Goal: Task Accomplishment & Management: Manage account settings

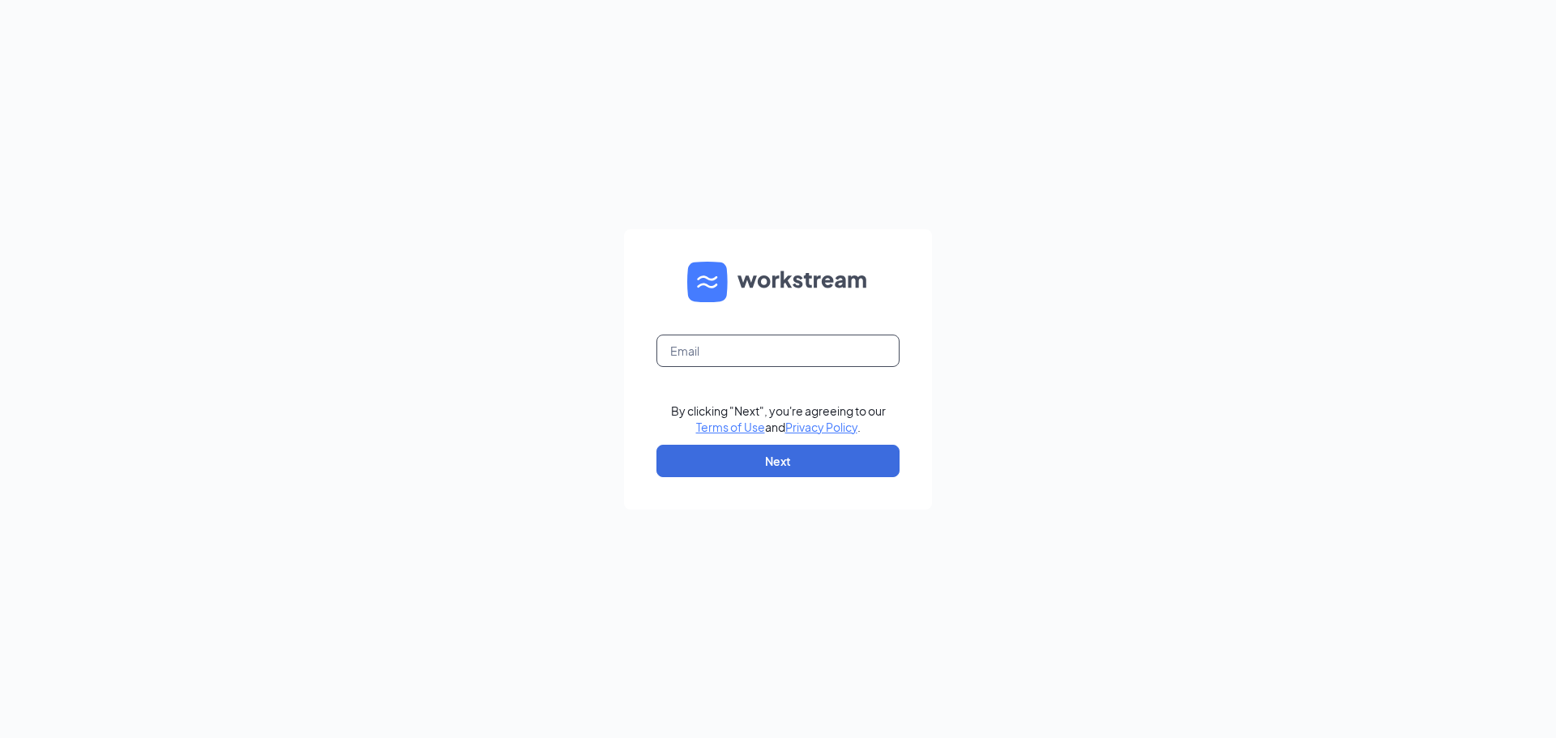
click at [779, 357] on input "text" at bounding box center [778, 351] width 243 height 32
type input "[EMAIL_ADDRESS][DOMAIN_NAME]"
click at [755, 467] on button "Next" at bounding box center [778, 461] width 243 height 32
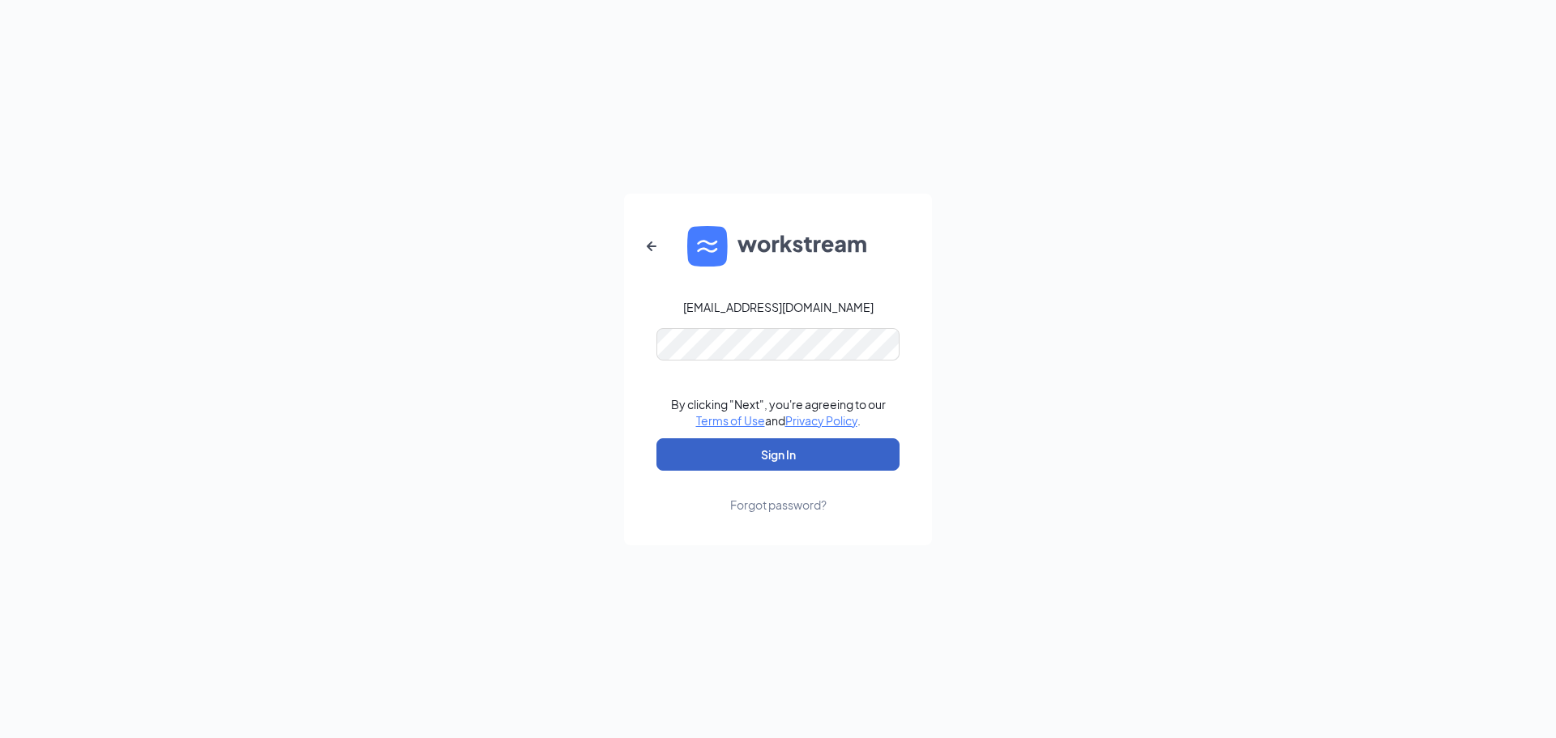
click at [754, 462] on button "Sign In" at bounding box center [778, 455] width 243 height 32
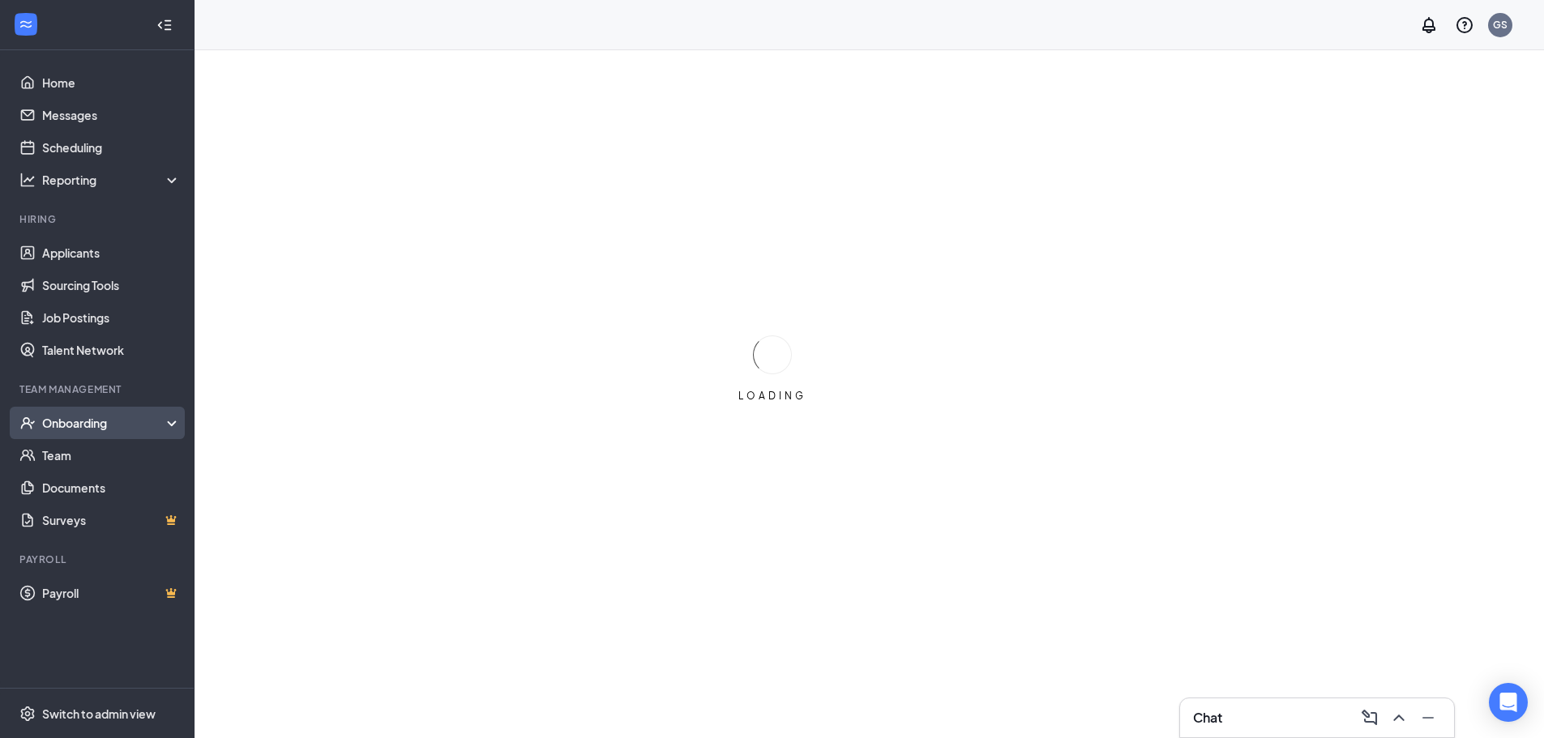
click at [88, 428] on div "Onboarding" at bounding box center [104, 423] width 125 height 16
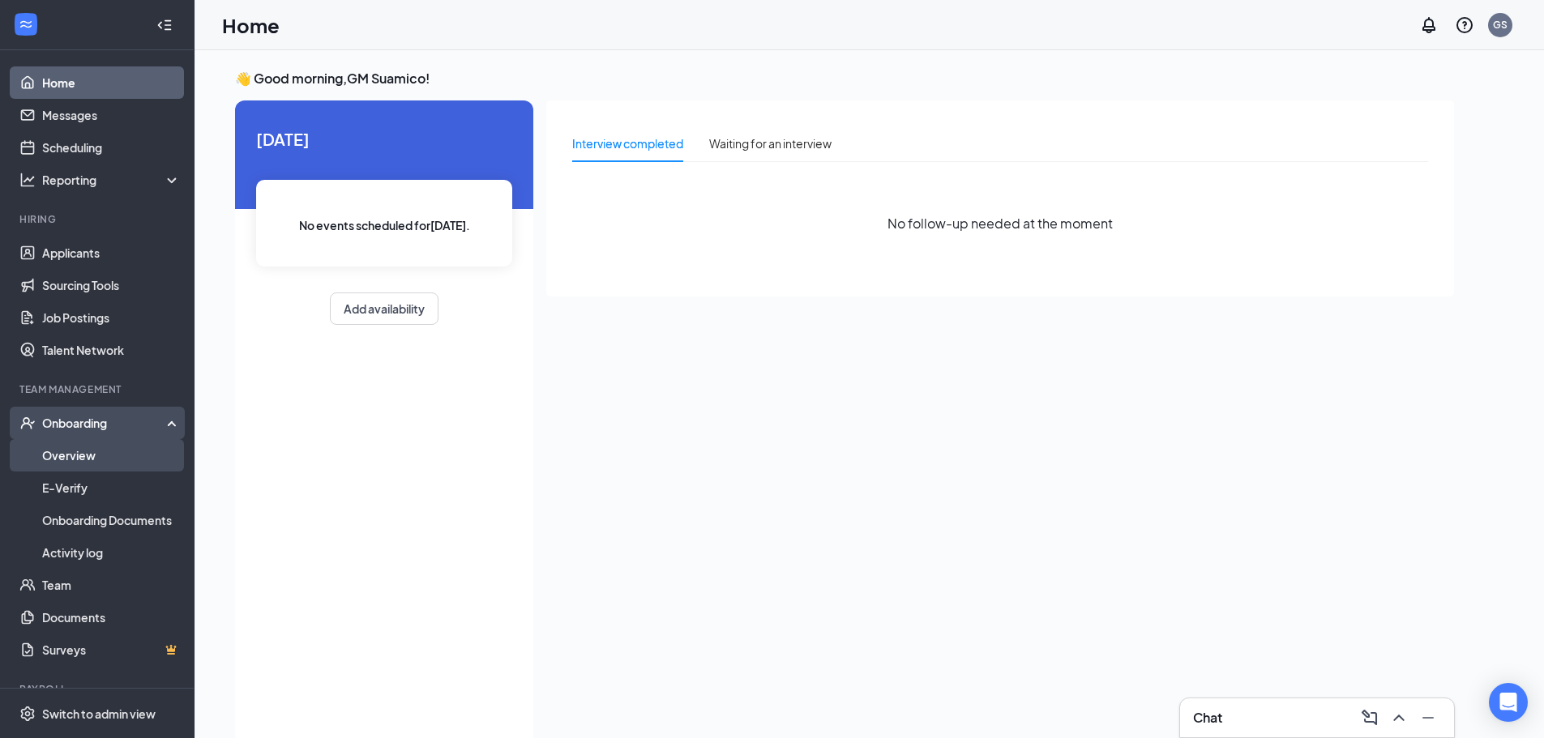
click at [92, 460] on link "Overview" at bounding box center [111, 455] width 139 height 32
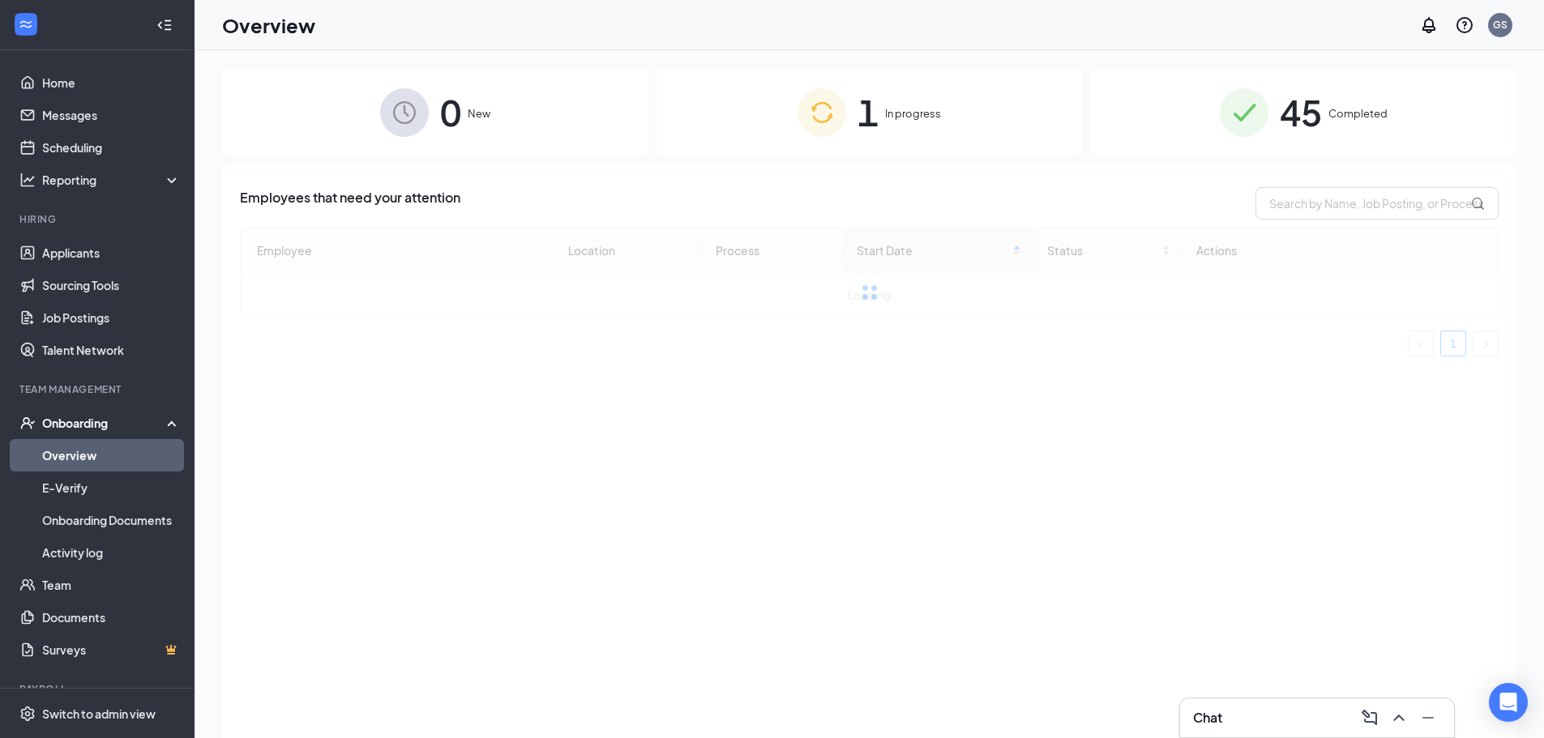
click at [1316, 127] on span "45" at bounding box center [1301, 112] width 42 height 56
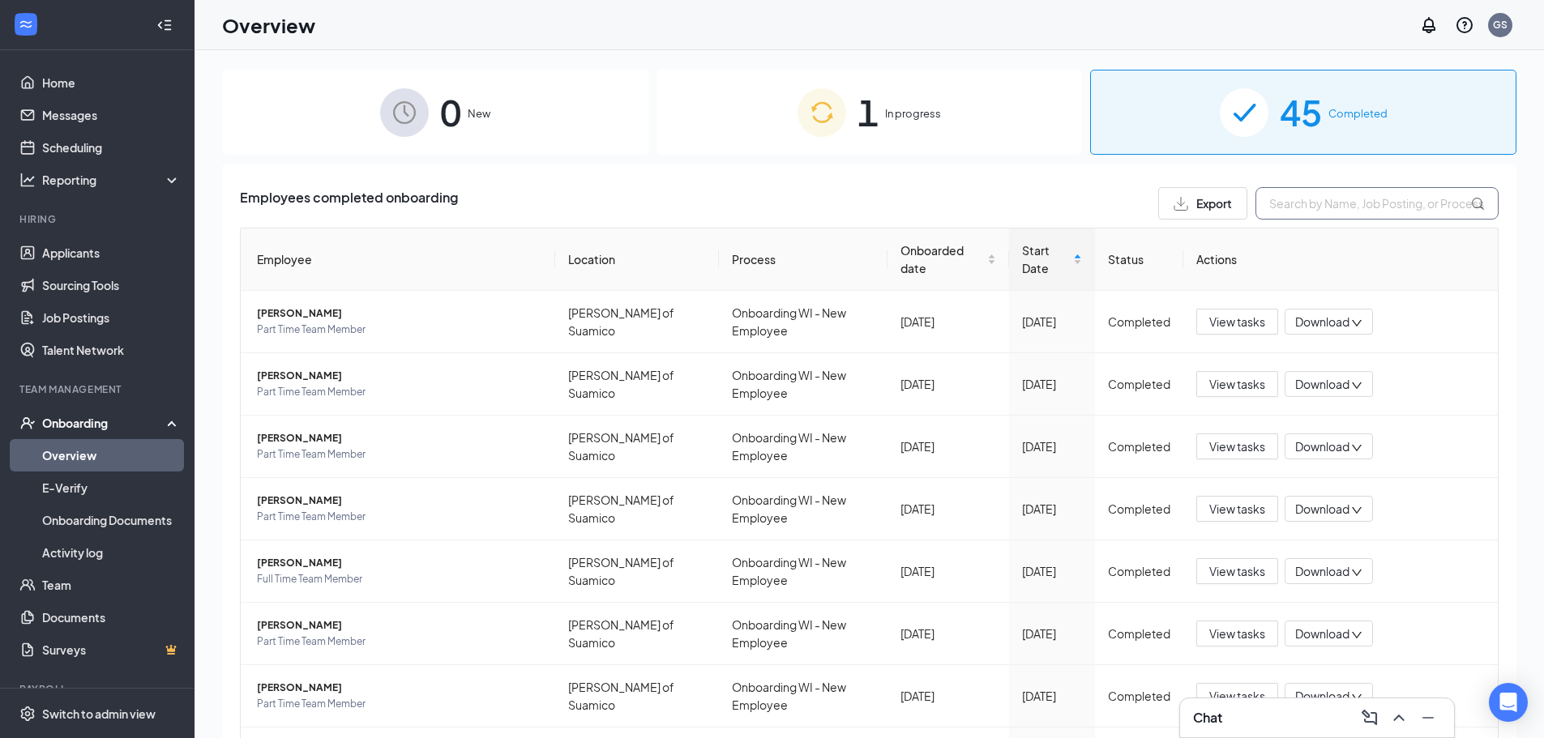
click at [1294, 212] on input "text" at bounding box center [1377, 203] width 243 height 32
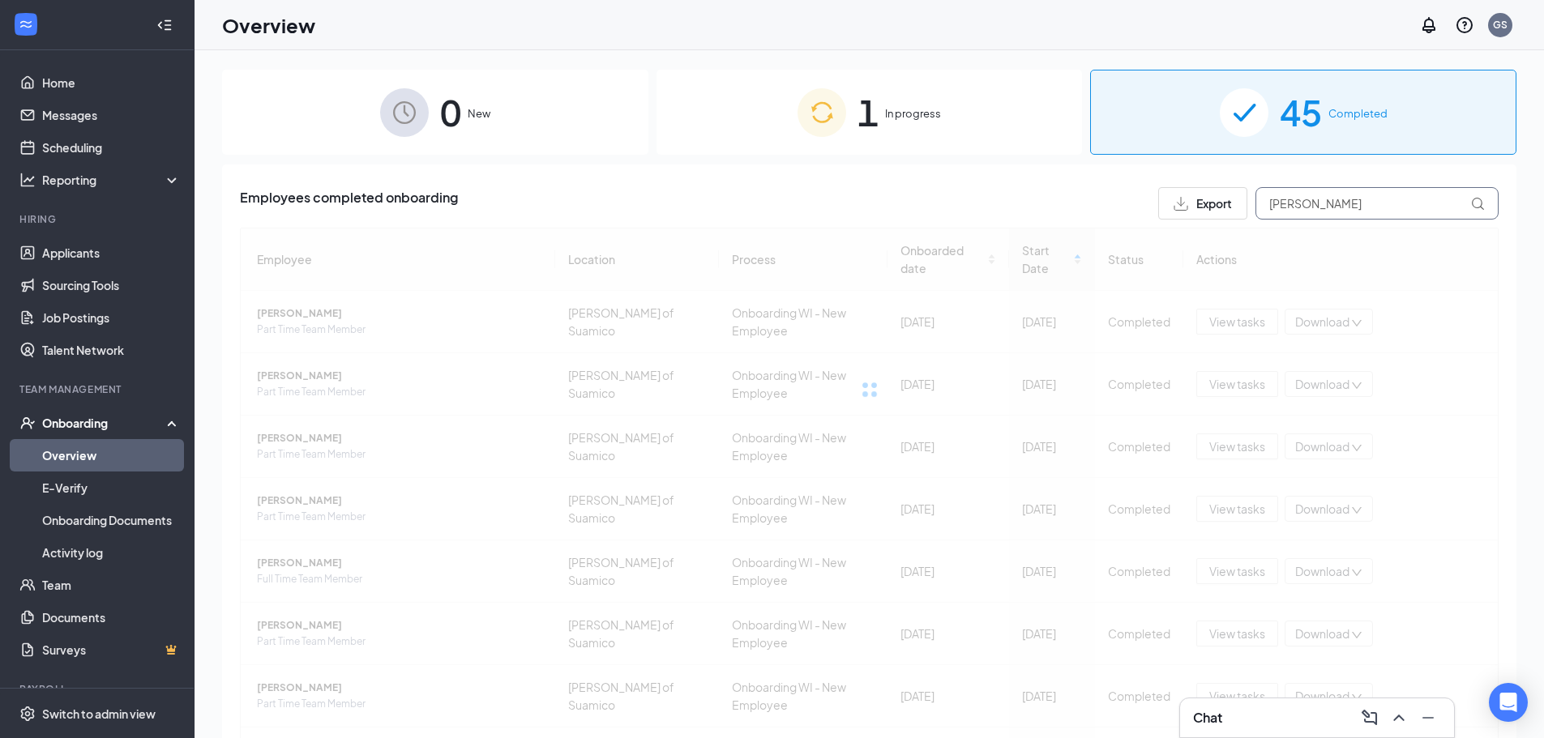
type input "[PERSON_NAME]"
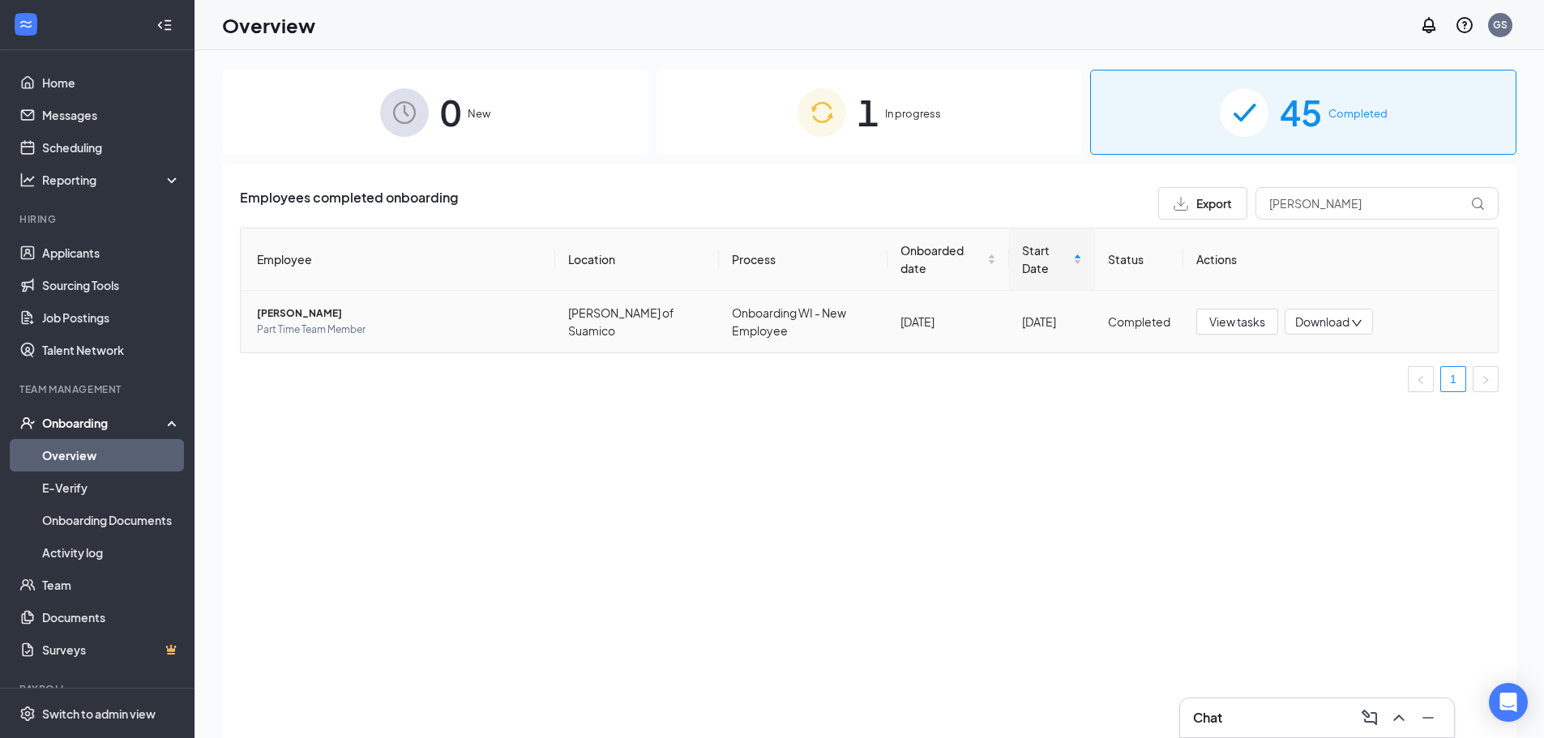
click at [394, 329] on span "Part Time Team Member" at bounding box center [399, 330] width 285 height 16
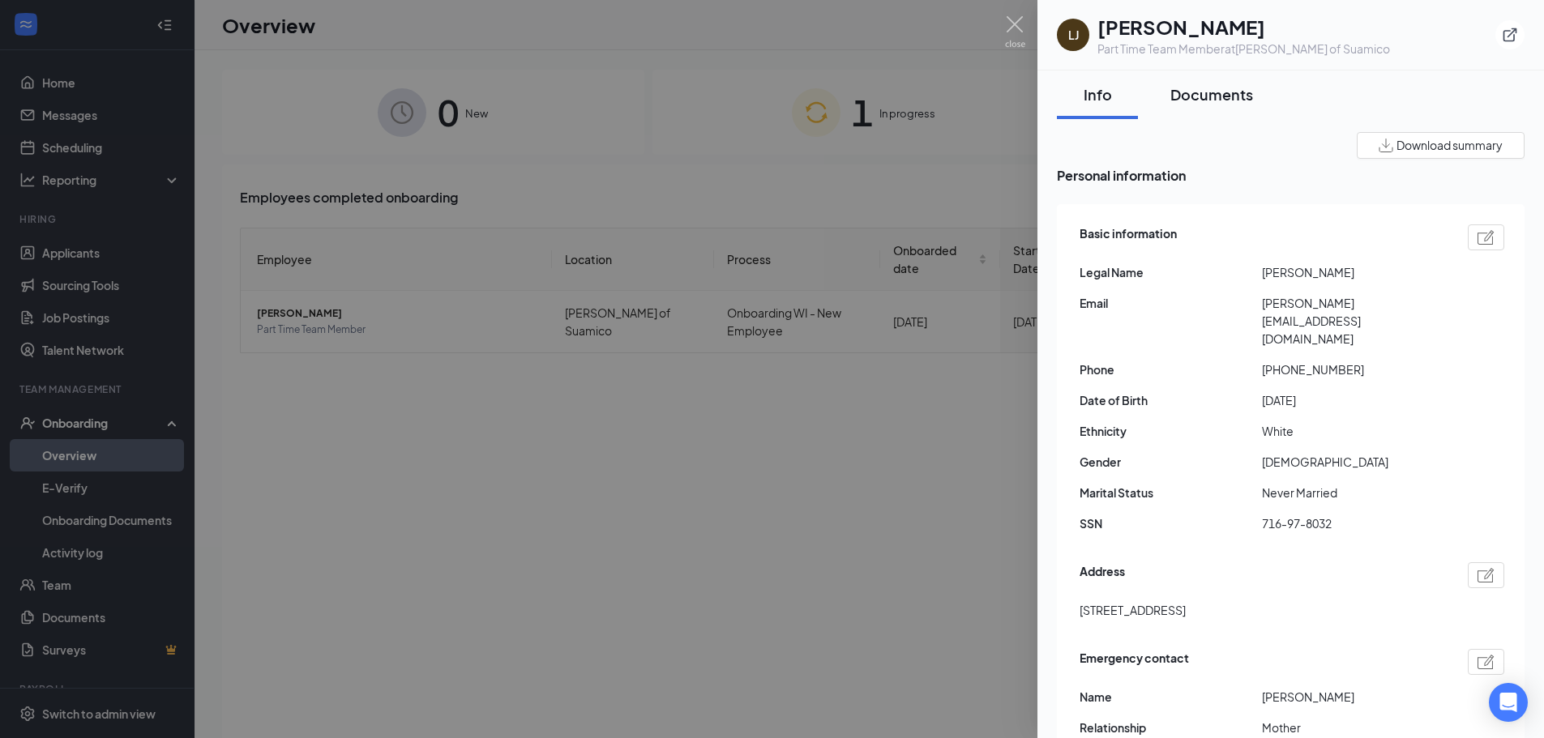
click at [1213, 88] on div "Documents" at bounding box center [1211, 94] width 83 height 20
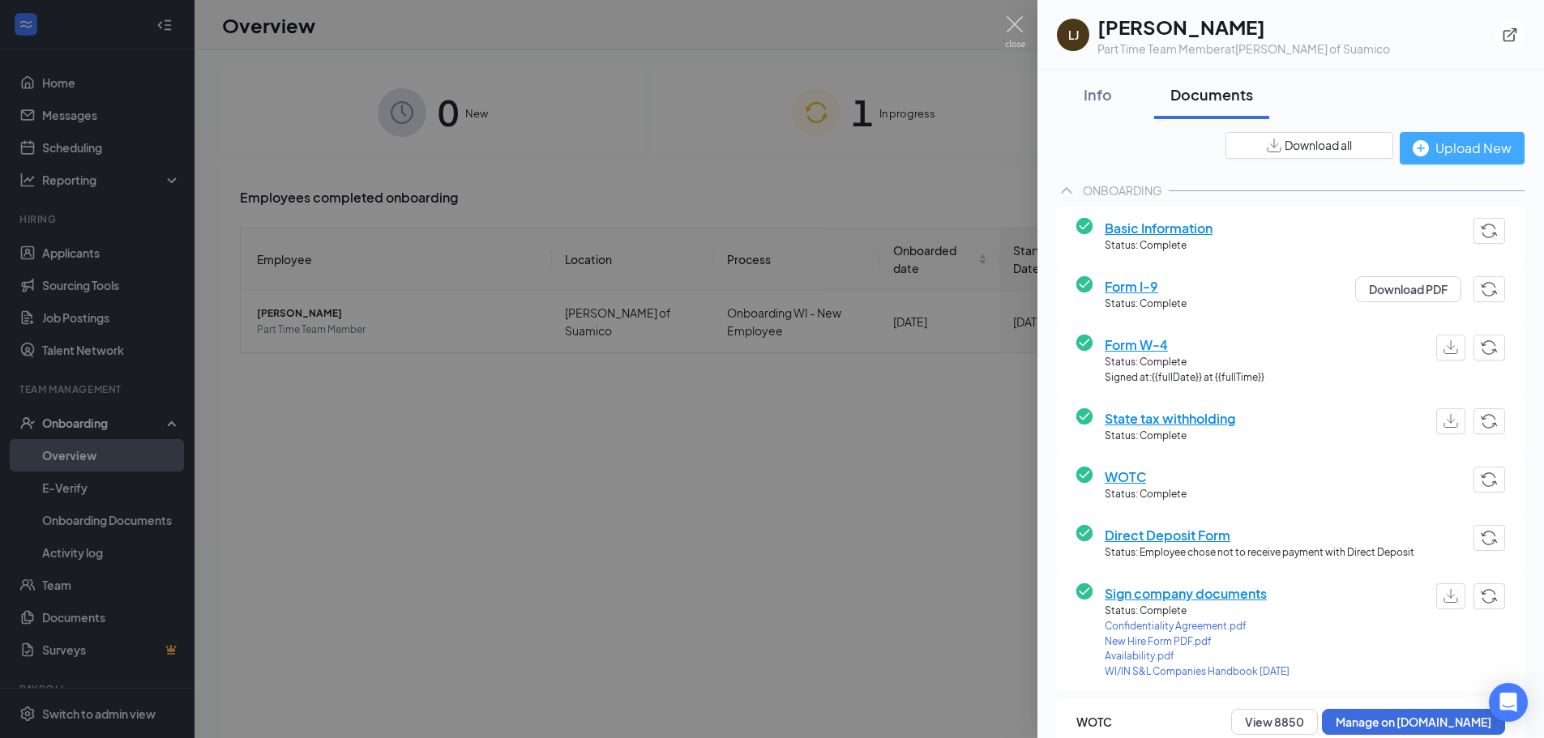
click at [1459, 153] on div "Upload New" at bounding box center [1462, 148] width 99 height 20
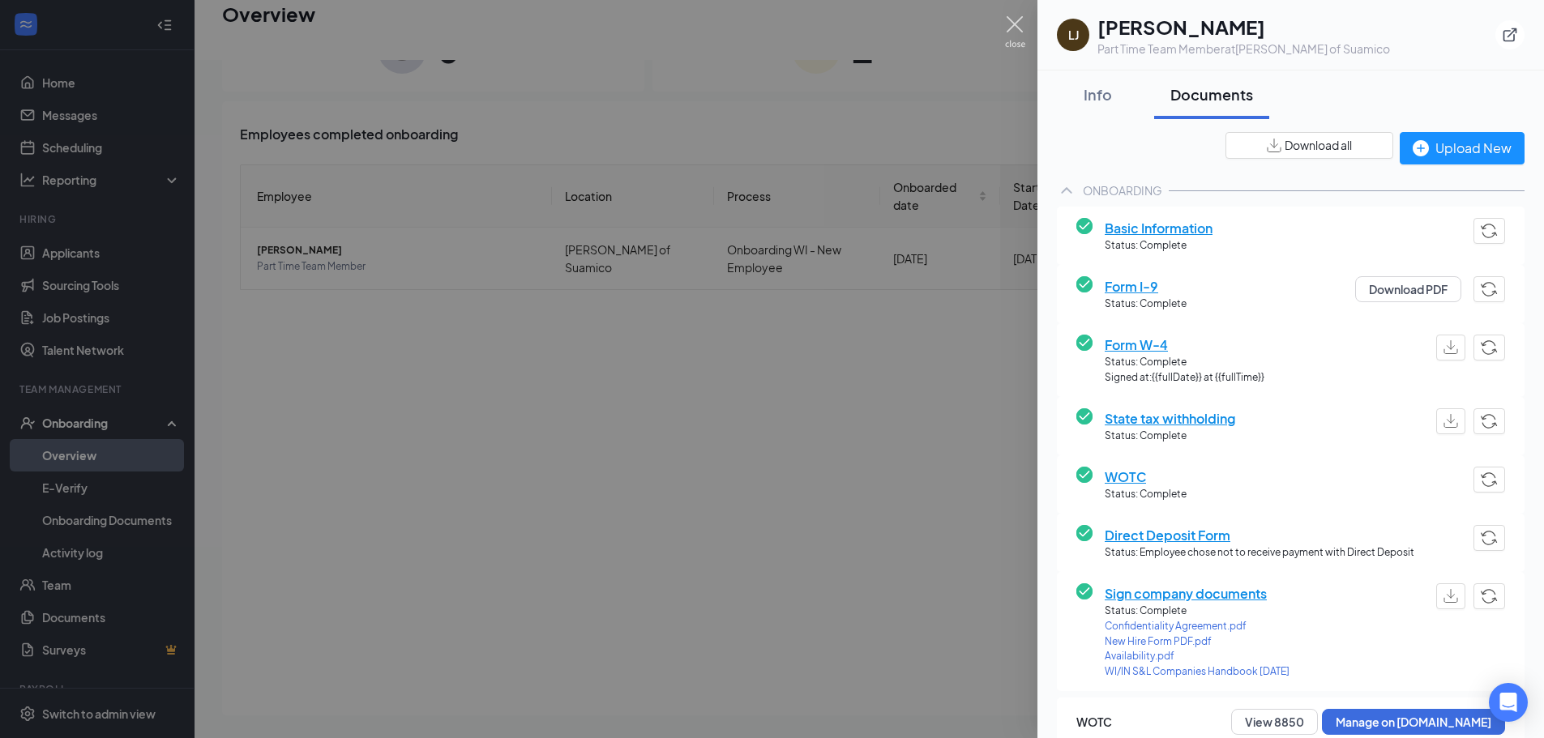
click at [1012, 32] on img at bounding box center [1015, 32] width 20 height 32
